Goal: Task Accomplishment & Management: Manage account settings

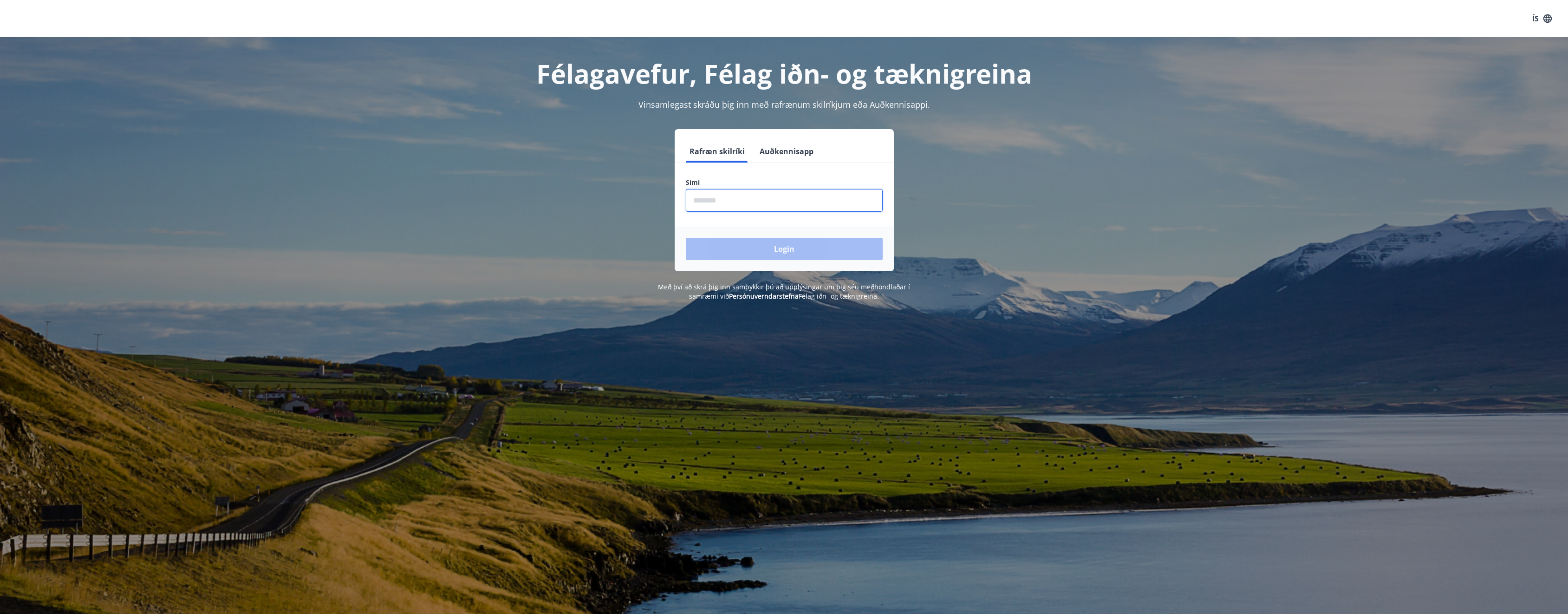
click at [738, 202] on input "phone" at bounding box center [784, 200] width 197 height 23
type input "********"
click at [732, 245] on button "Login" at bounding box center [784, 249] width 197 height 22
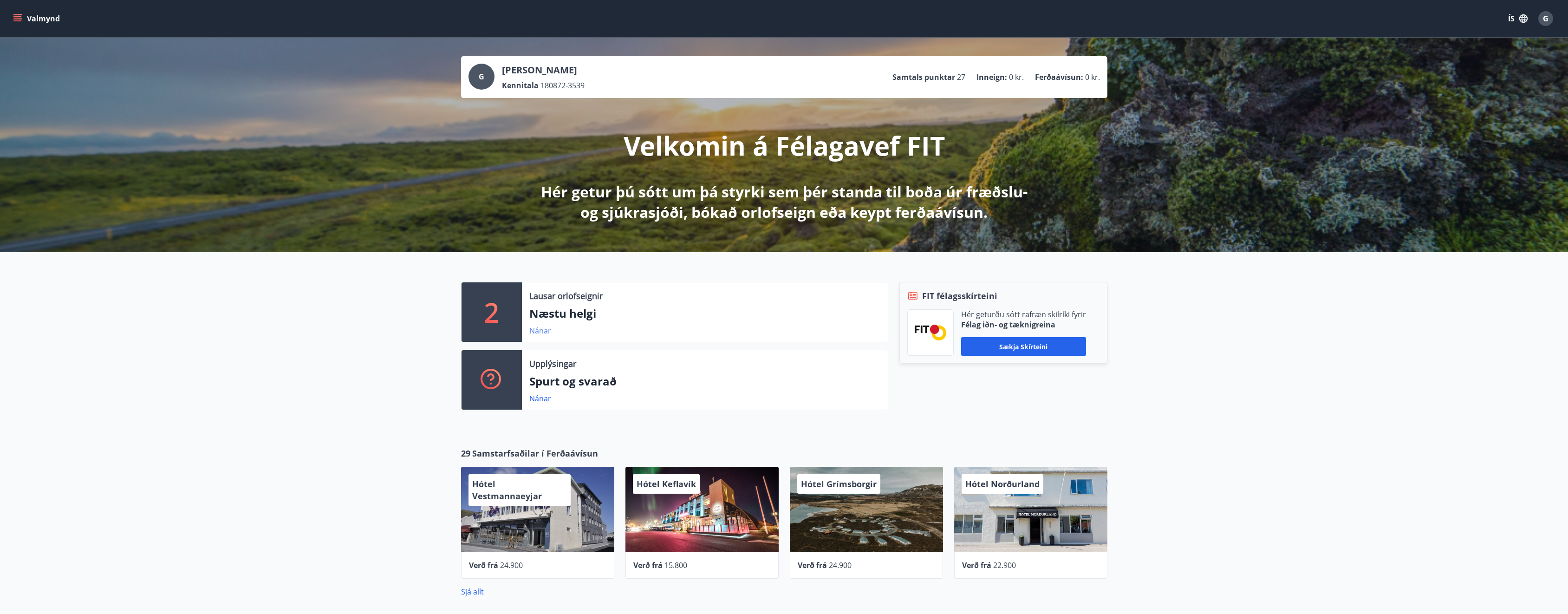
click at [540, 330] on link "Nánar" at bounding box center [540, 330] width 22 height 10
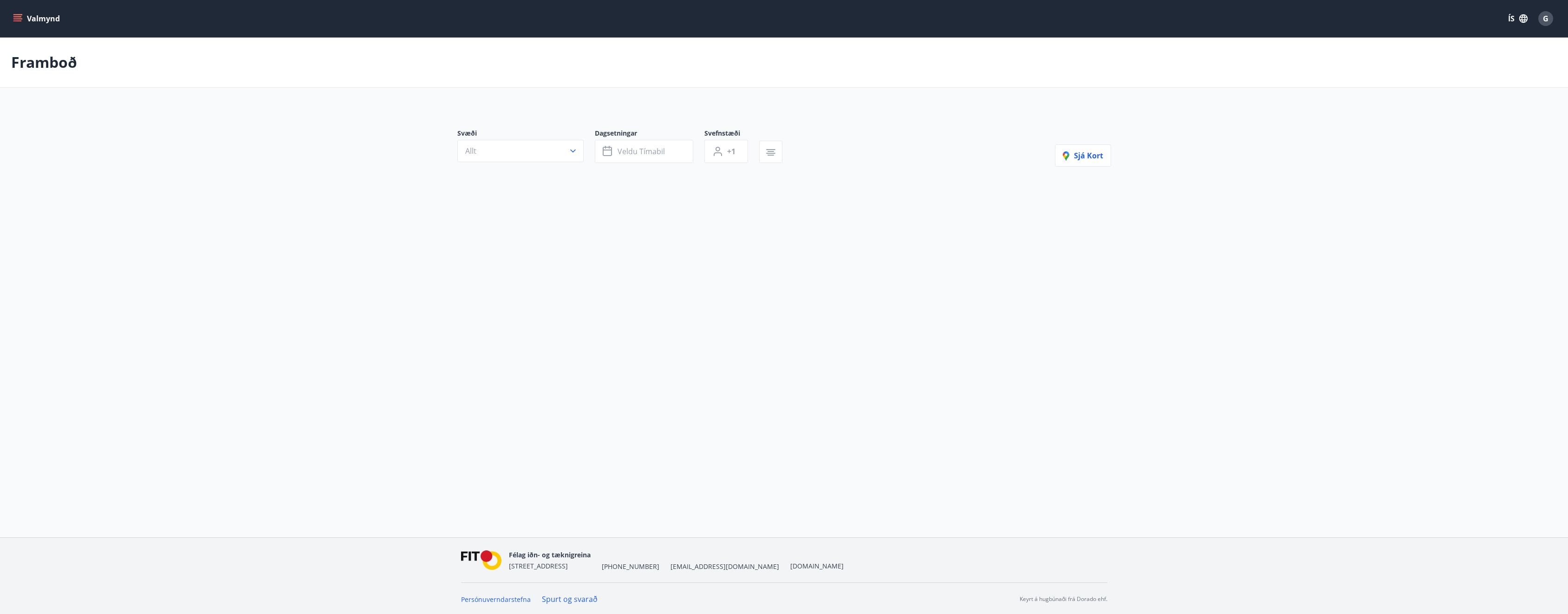
type input "*"
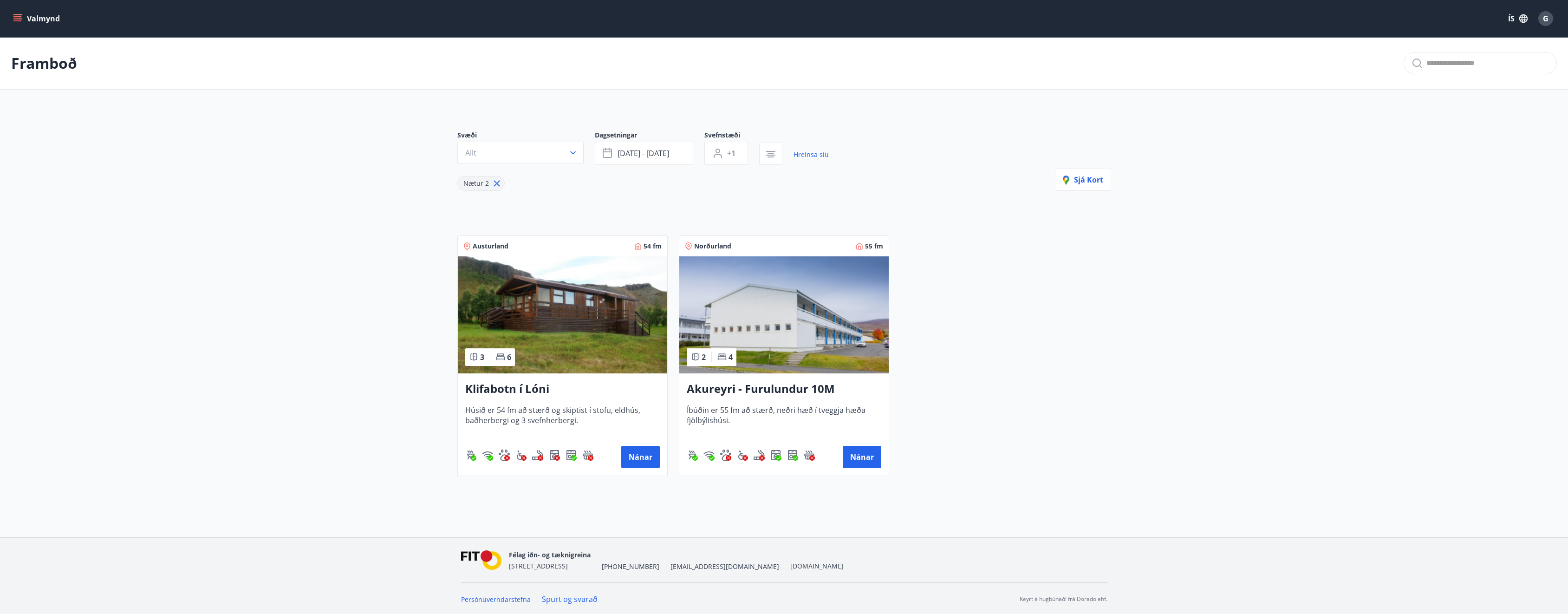
click at [20, 17] on icon "menu" at bounding box center [18, 17] width 9 height 1
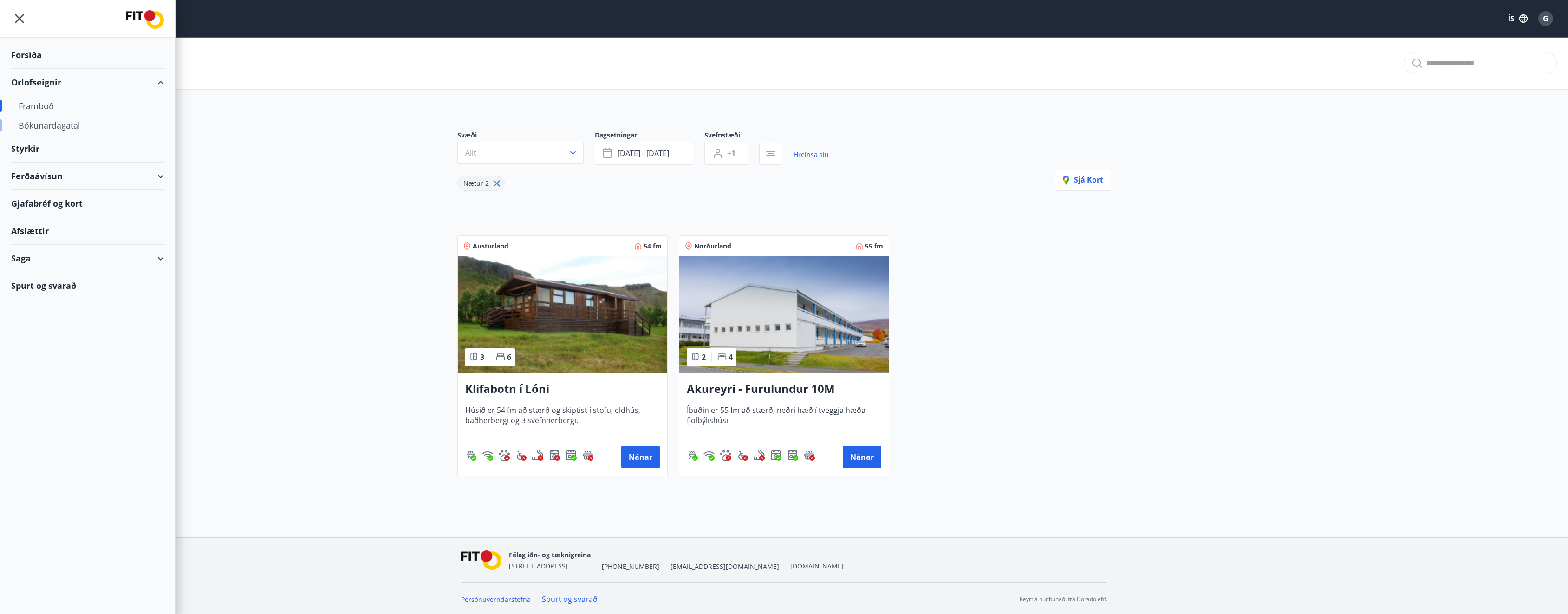
click at [67, 128] on div "Bókunardagatal" at bounding box center [87, 125] width 138 height 20
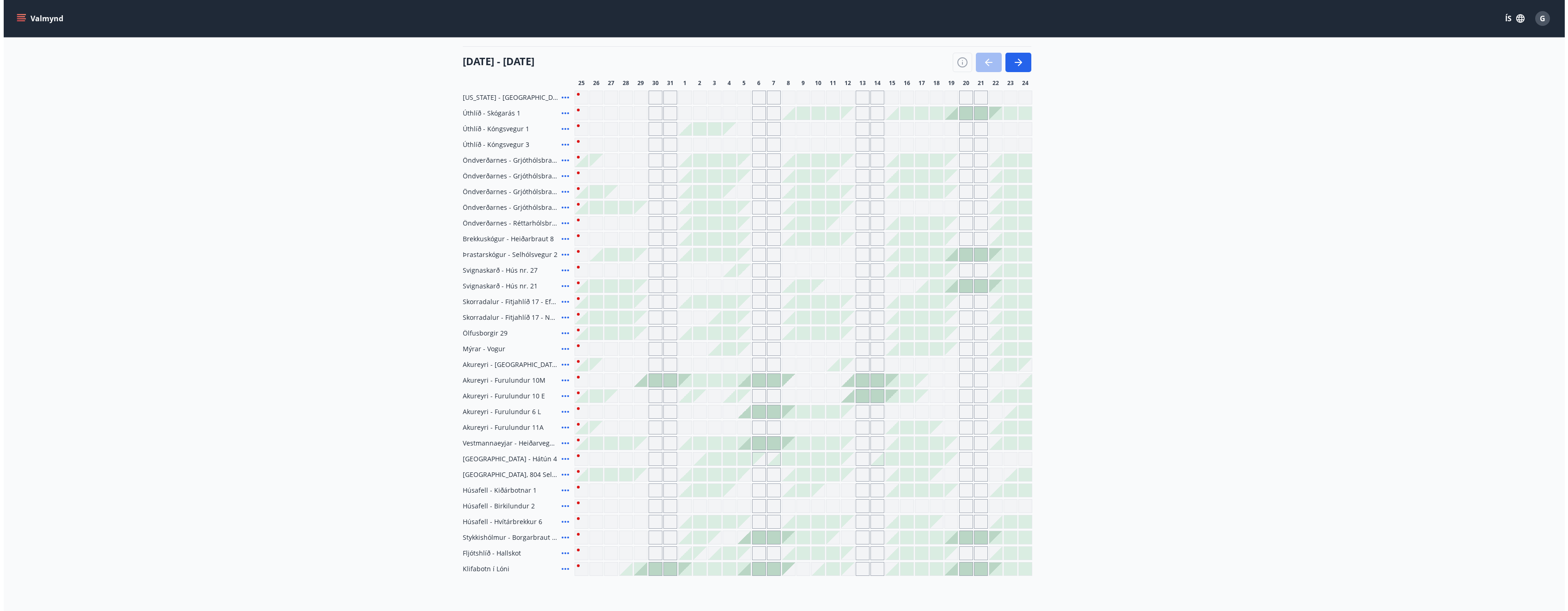
scroll to position [93, 0]
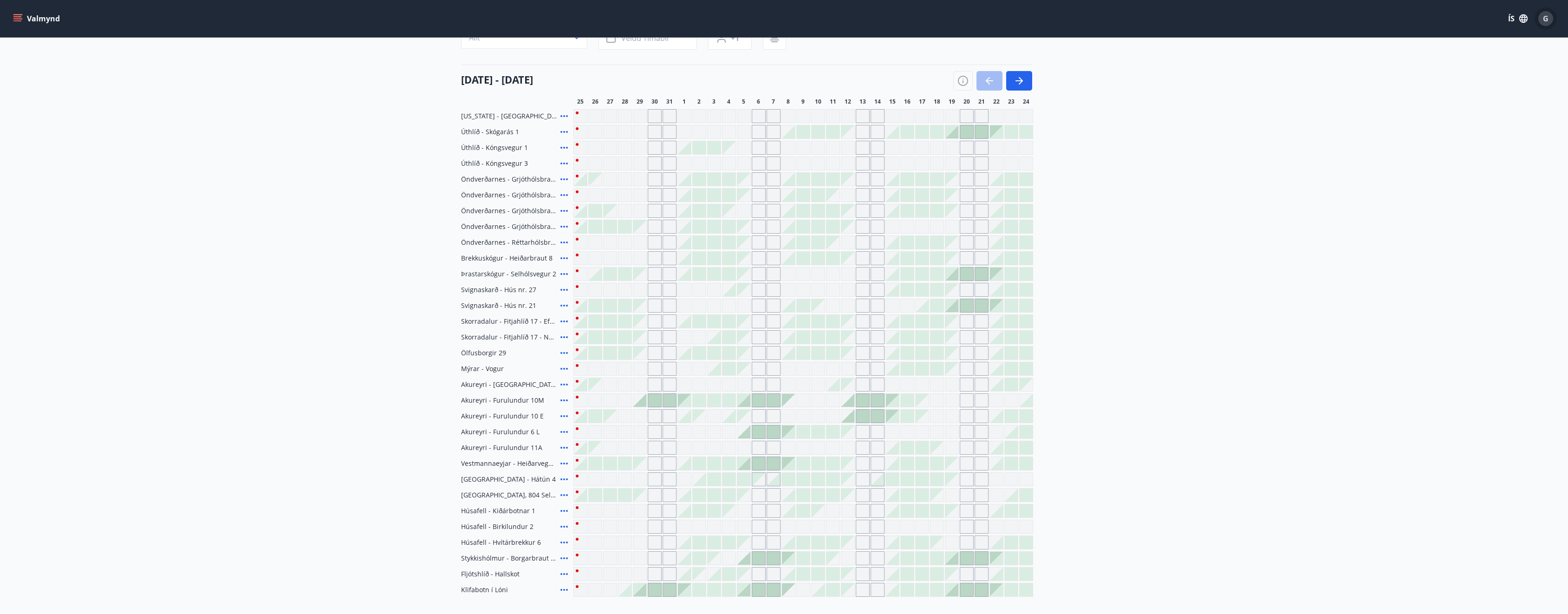
click at [1543, 21] on span "G" at bounding box center [1545, 18] width 6 height 10
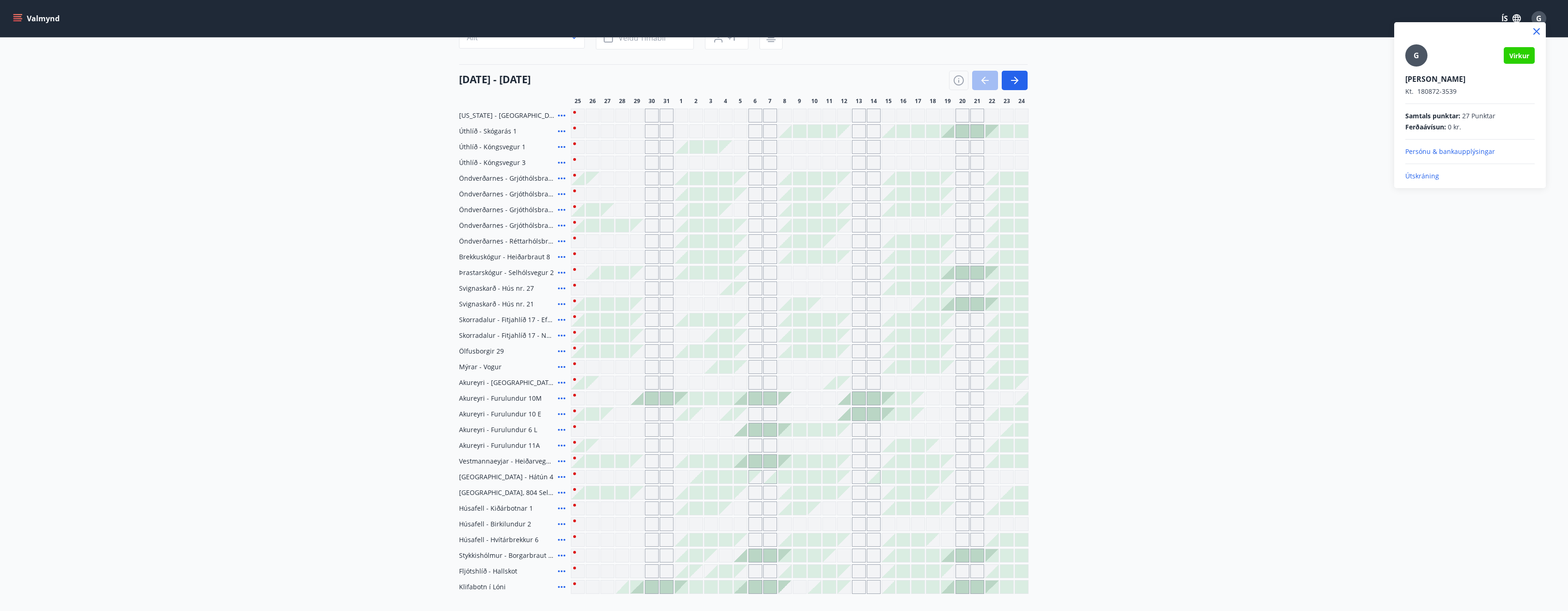
click at [1425, 180] on p "Útskráning" at bounding box center [1470, 176] width 130 height 9
